Goal: Ask a question: Seek information or help from site administrators or community

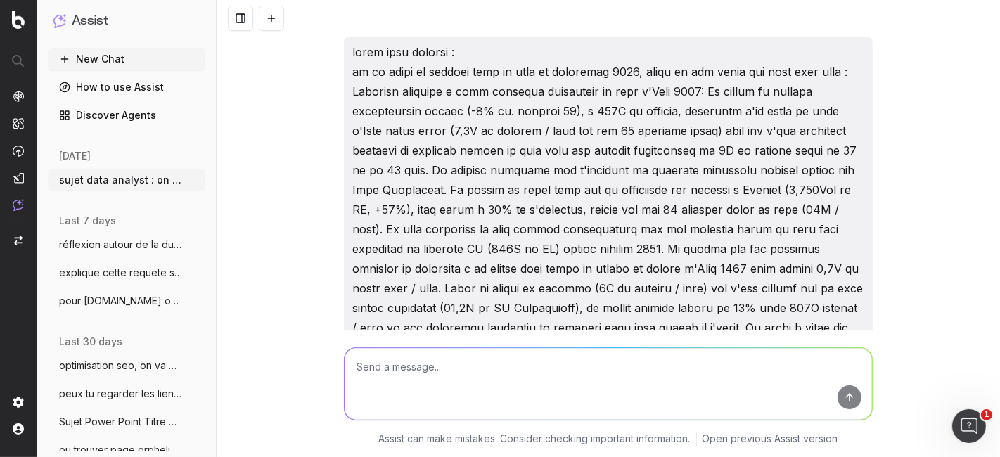
scroll to position [28361, 0]
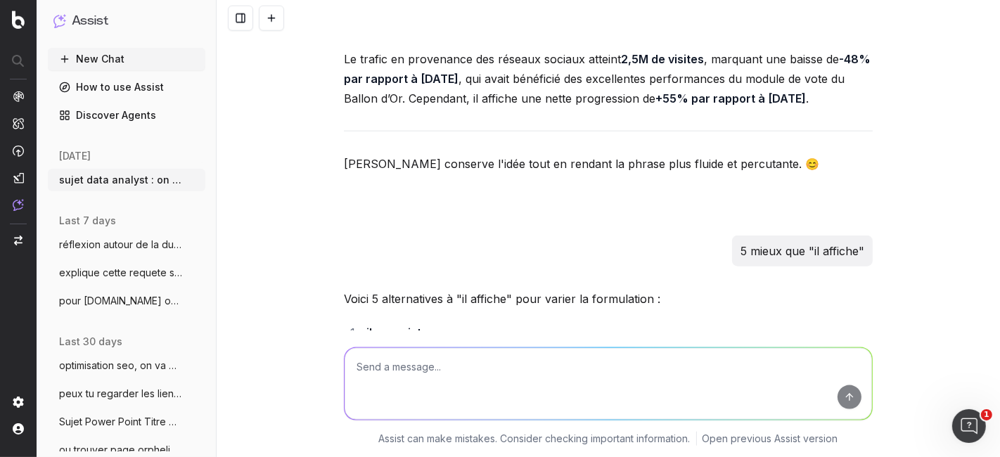
click at [409, 366] on textarea at bounding box center [609, 384] width 528 height 72
type textarea "a"
click at [102, 52] on button "New Chat" at bounding box center [127, 59] width 158 height 23
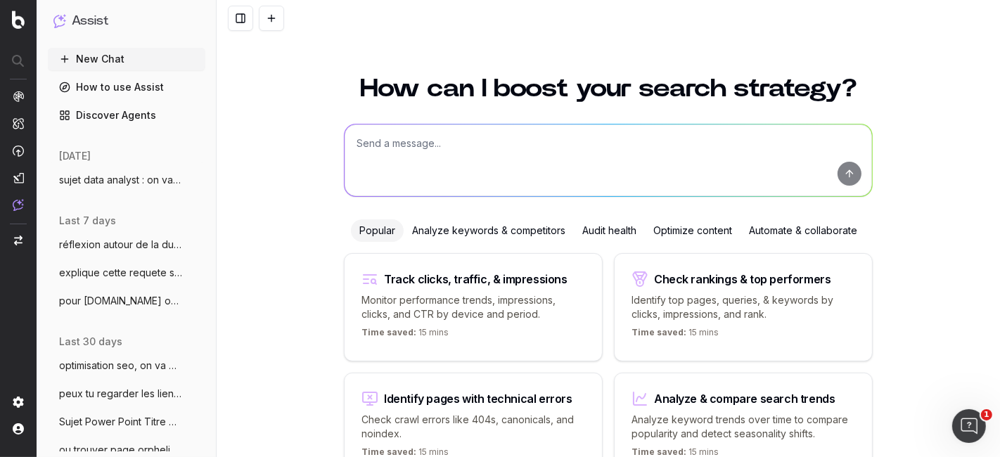
scroll to position [87, 0]
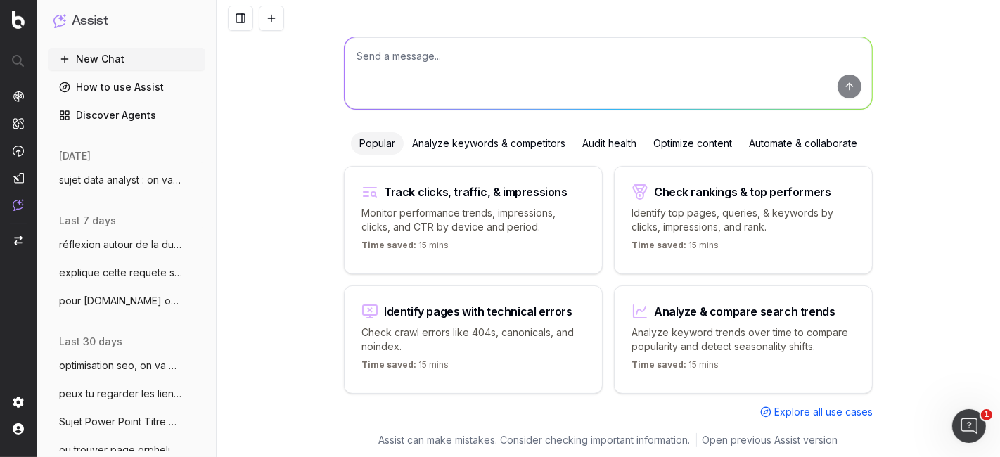
click at [396, 135] on div "Popular Analyze keywords & competitors Audit health Optimize content Automate &…" at bounding box center [608, 143] width 515 height 23
click at [416, 61] on textarea at bounding box center [609, 73] width 528 height 72
paste textarea "à quelle heure et sur quelle chaîne suivre la séance ?"
type textarea "améliore titre chrono d'un article : surtitre : F1, GPde Singapour Corps : à qu…"
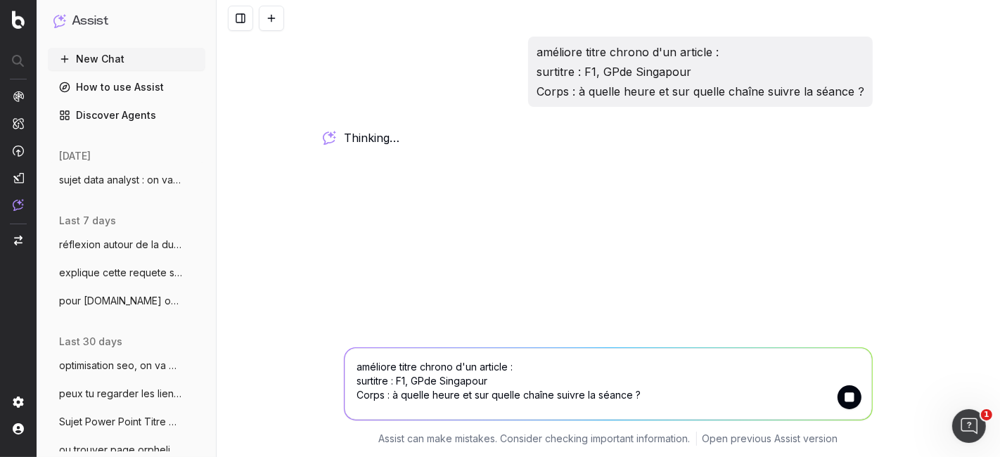
scroll to position [0, 0]
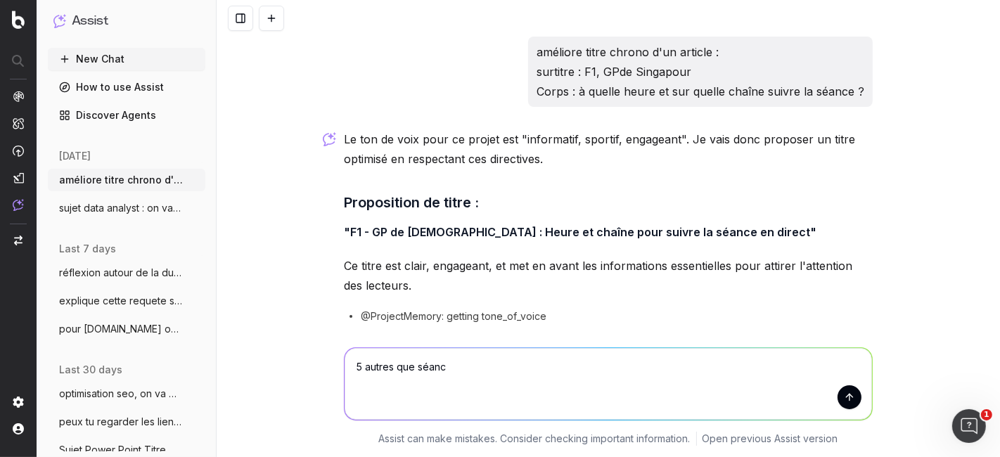
type textarea "5 autres que séance"
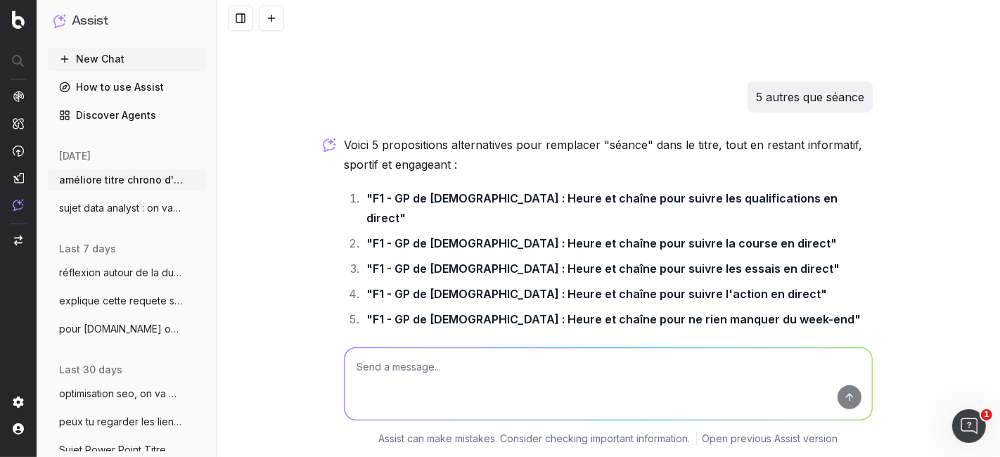
scroll to position [321, 0]
